Goal: Transaction & Acquisition: Purchase product/service

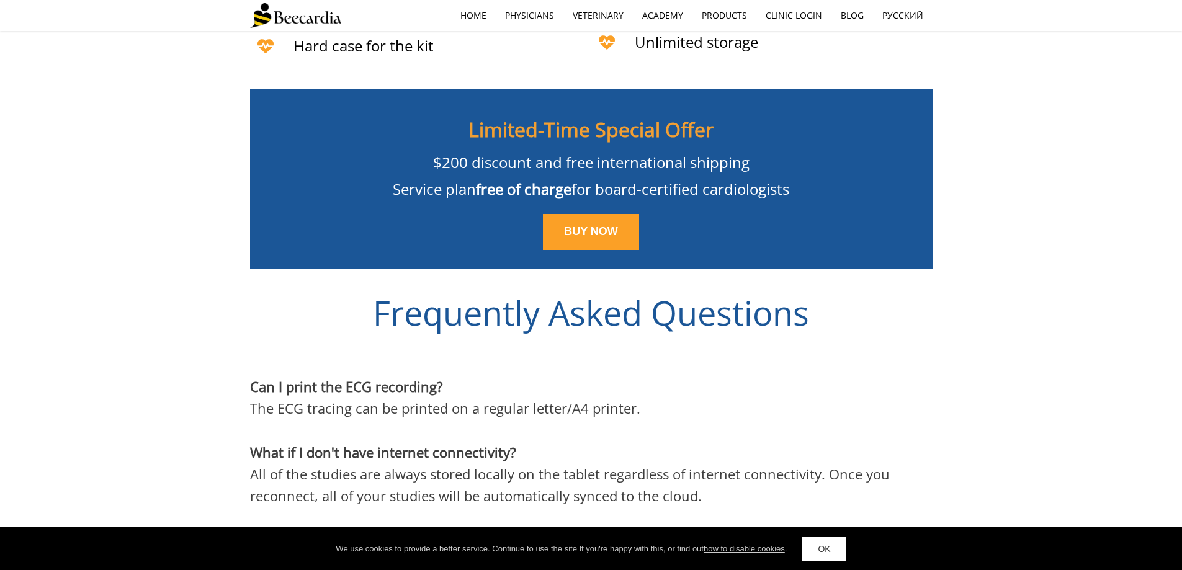
scroll to position [3084, 0]
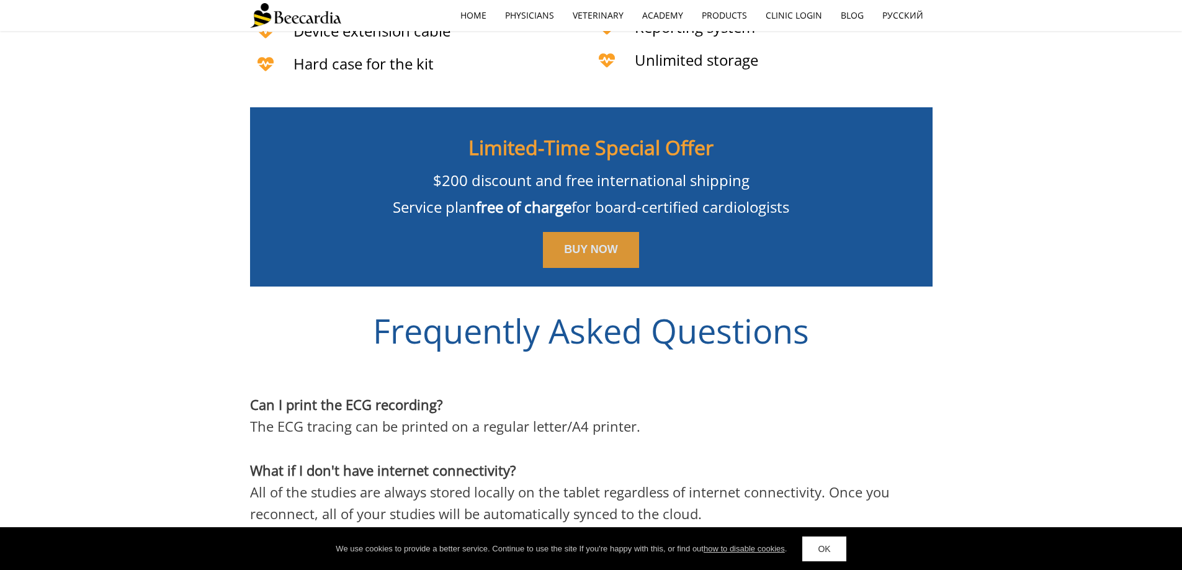
click at [620, 241] on link "BUY NOW" at bounding box center [591, 250] width 96 height 36
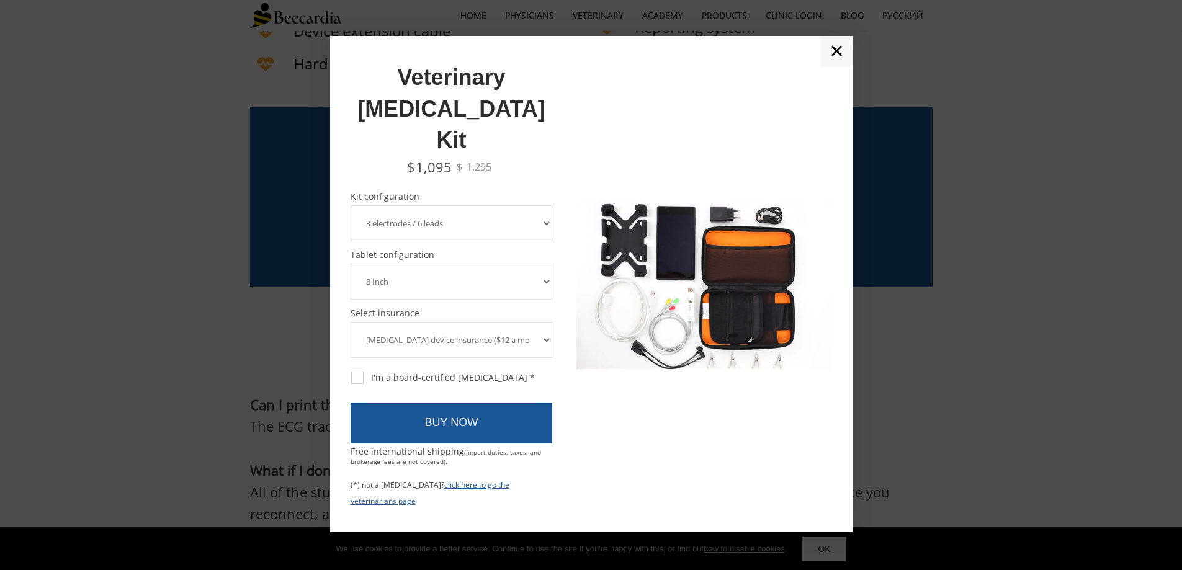
click at [468, 205] on select "3 electrodes / 6 leads 5 electrodes / 7 leads 10 electrodes / 12 leads" at bounding box center [452, 223] width 202 height 36
select select "10 electrodes / 12 leads"
click at [351, 205] on select "3 electrodes / 6 leads 5 electrodes / 7 leads 10 electrodes / 12 leads" at bounding box center [452, 223] width 202 height 36
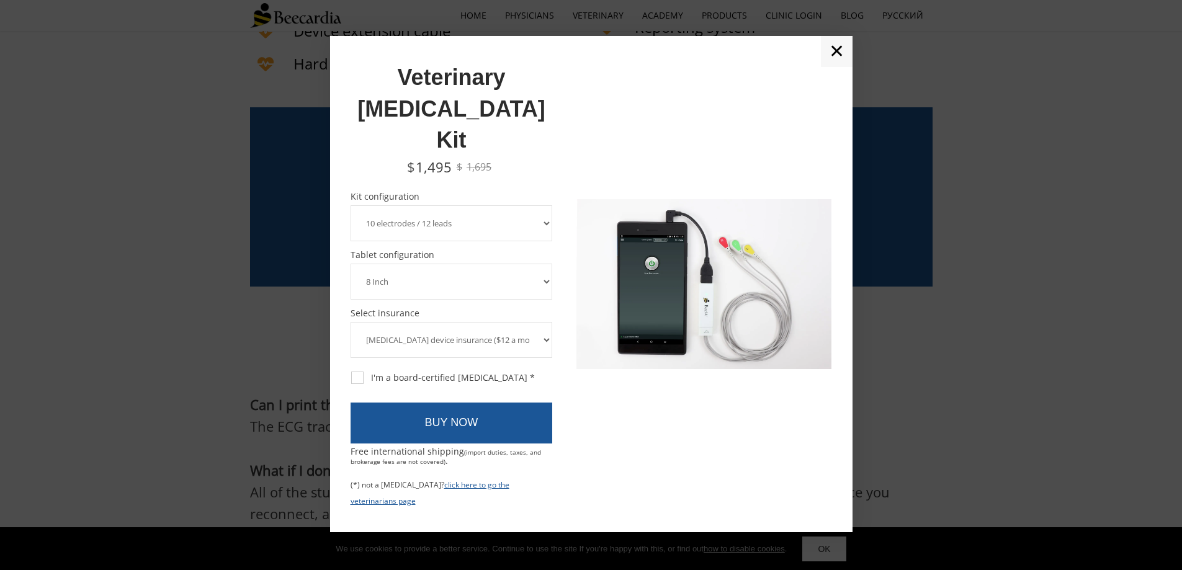
click at [457, 264] on select "8 Inch 10 Inch" at bounding box center [452, 282] width 202 height 36
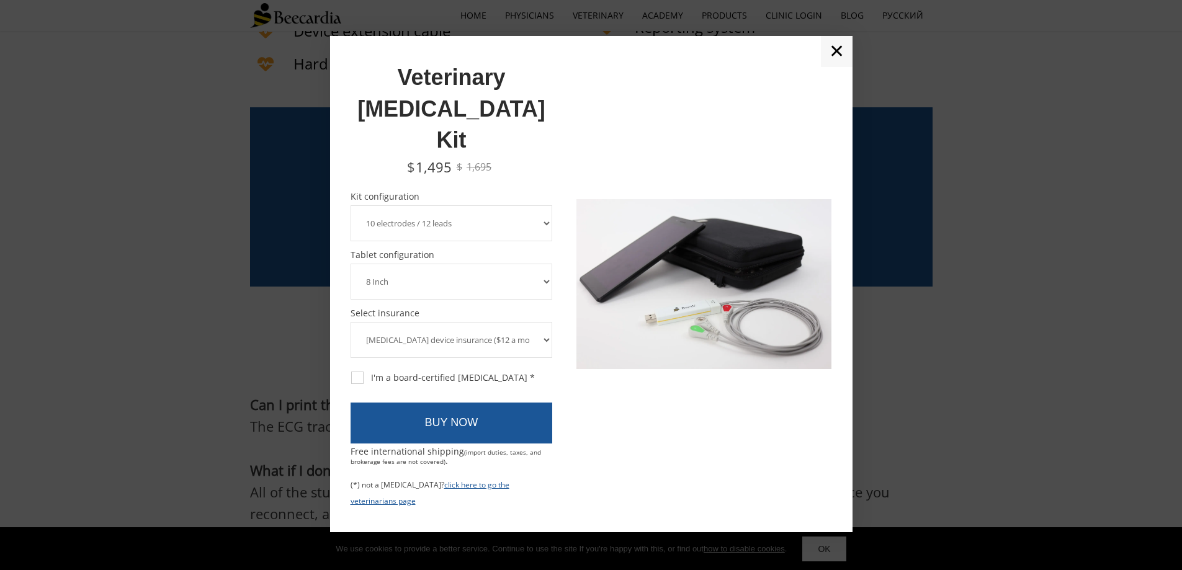
select select "10 Inch"
click at [351, 264] on select "8 Inch 10 Inch" at bounding box center [452, 282] width 202 height 36
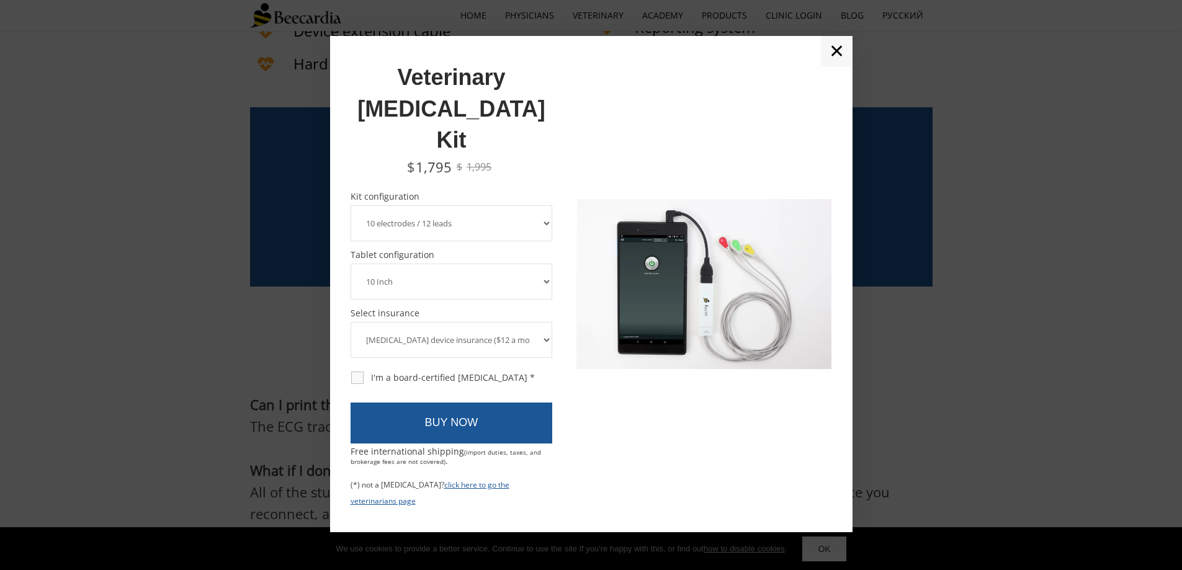
click at [441, 372] on div "I'm a board-certified [MEDICAL_DATA] *" at bounding box center [443, 377] width 184 height 11
click at [351, 371] on input "I'm a board-certified [MEDICAL_DATA] *" at bounding box center [350, 371] width 1 height 1
checkbox input "true"
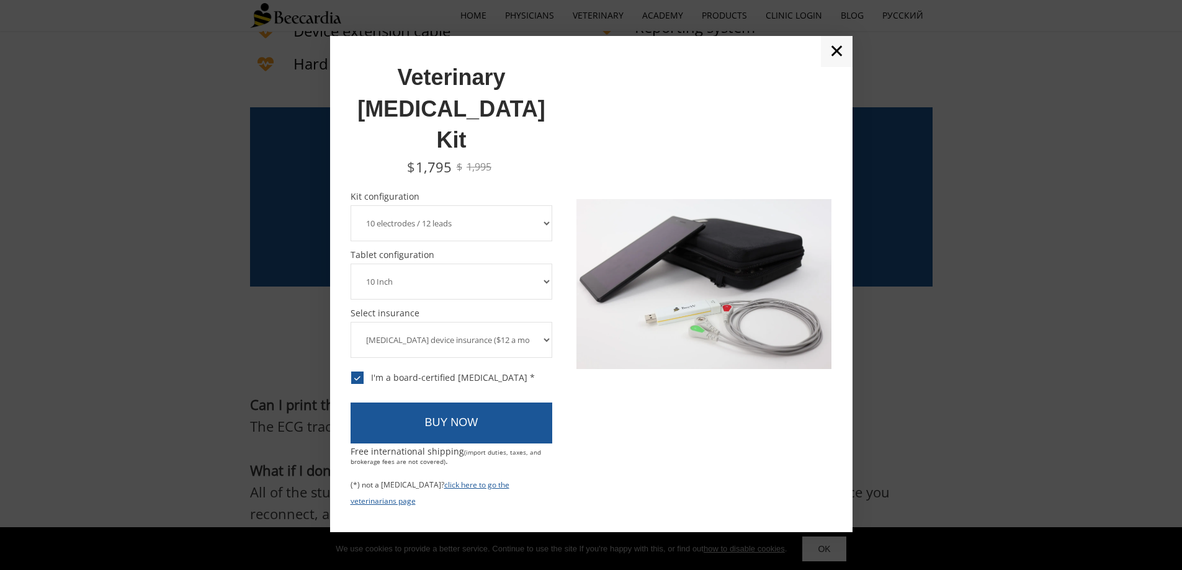
click at [839, 67] on link "✕" at bounding box center [837, 51] width 32 height 31
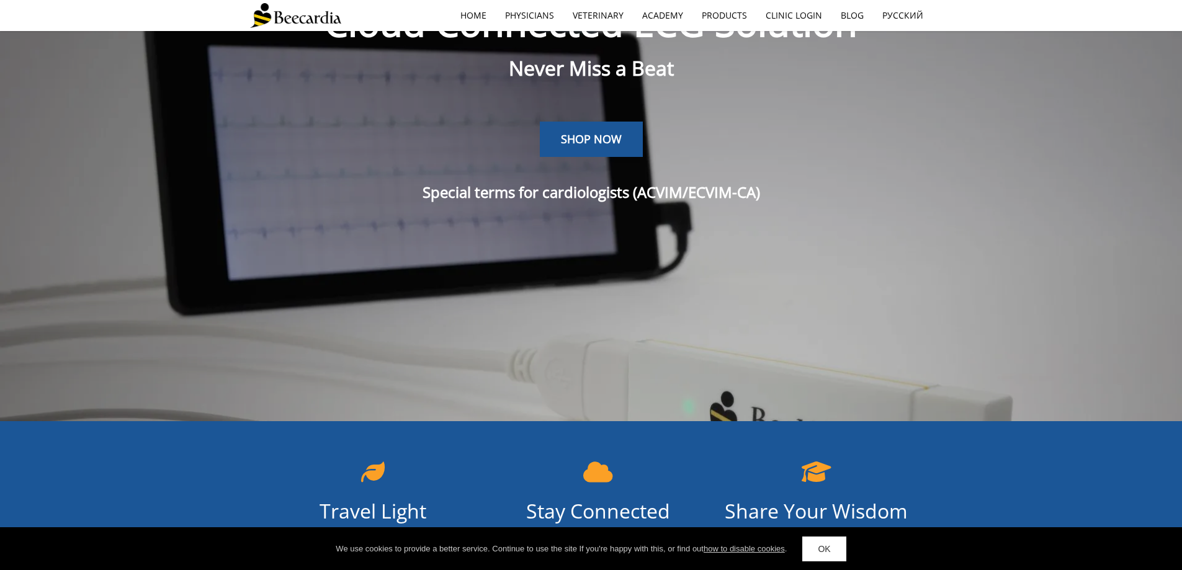
scroll to position [0, 0]
